Goal: Find specific page/section: Find specific page/section

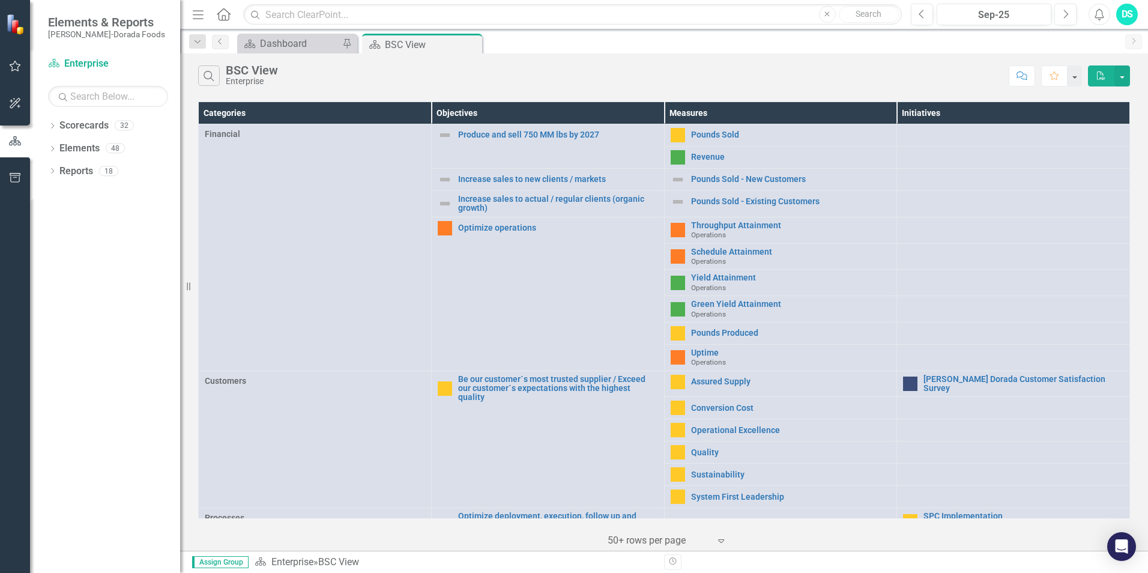
click at [277, 33] on div "Dropdown Search Scorecard Dashboard Pin Scorecard BSC View Pin Previous Scoreca…" at bounding box center [664, 41] width 968 height 24
click at [288, 35] on div "Scorecard Dashboard Pin" at bounding box center [297, 44] width 120 height 20
click at [303, 41] on div "Dashboard" at bounding box center [299, 43] width 79 height 15
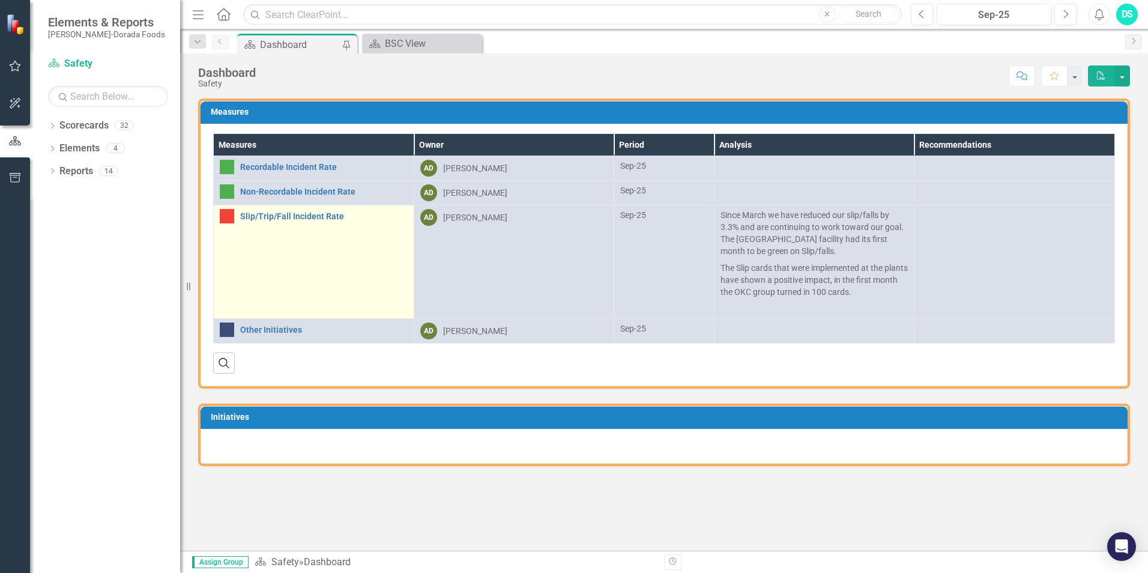
click at [273, 225] on td "Slip/Trip/Fall Incident Rate Link Open Element" at bounding box center [314, 261] width 201 height 113
click at [254, 218] on link "Slip/Trip/Fall Incident Rate" at bounding box center [323, 216] width 167 height 9
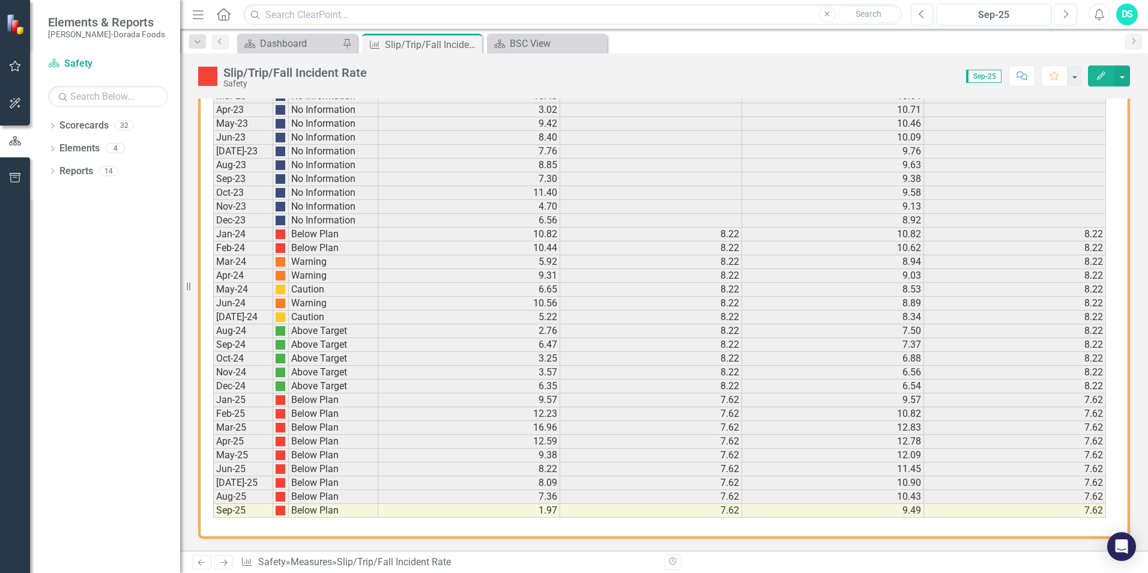
scroll to position [1137, 0]
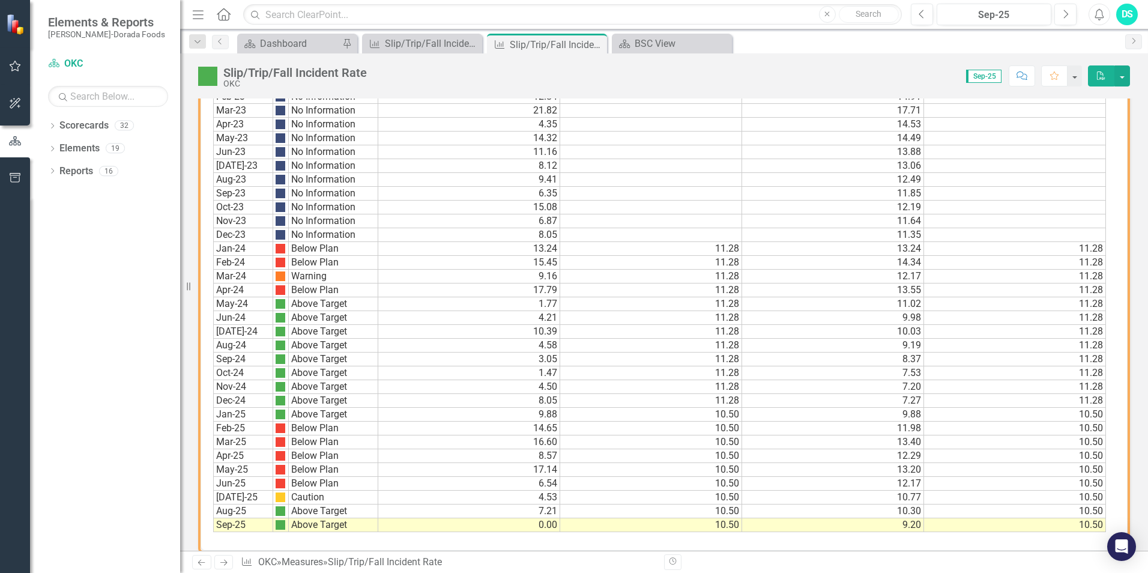
scroll to position [757, 0]
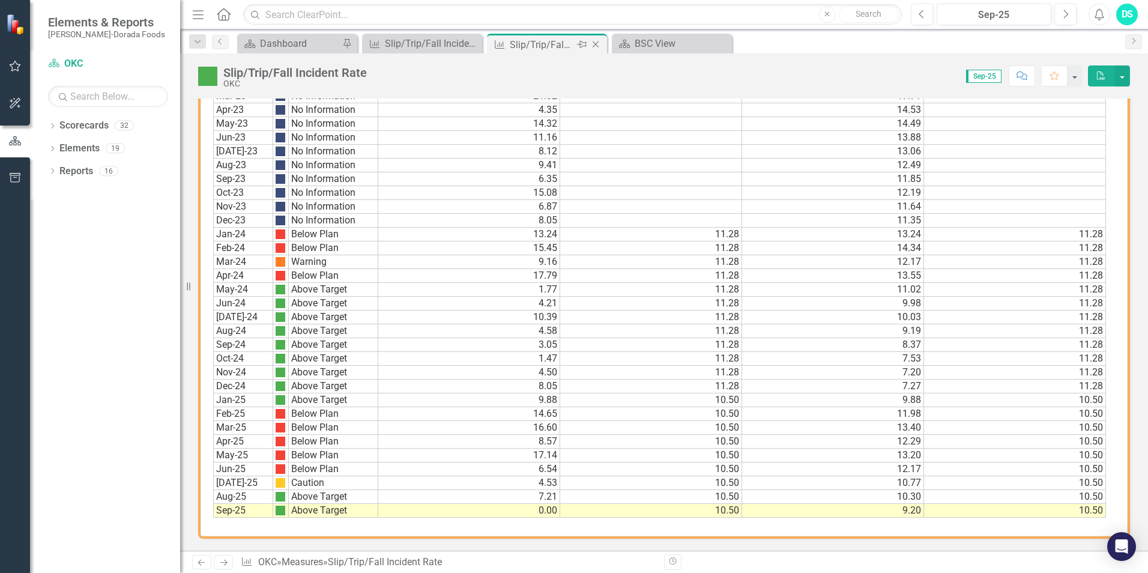
click at [598, 46] on icon "Close" at bounding box center [596, 45] width 12 height 10
